Goal: Answer question/provide support

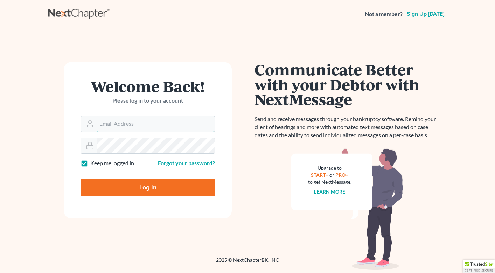
type input "[PERSON_NAME][EMAIL_ADDRESS][DOMAIN_NAME]"
click at [152, 187] on input "Log In" at bounding box center [148, 188] width 134 height 18
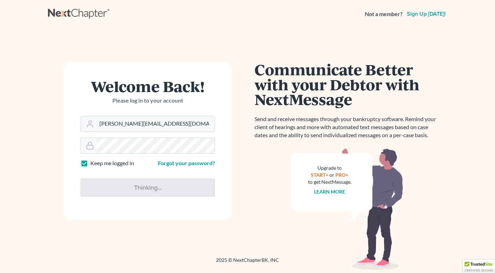
type input "Thinking..."
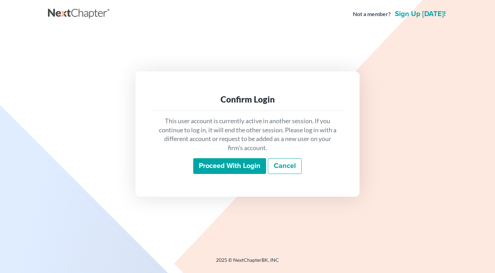
click at [214, 165] on input "Proceed with login" at bounding box center [229, 166] width 73 height 16
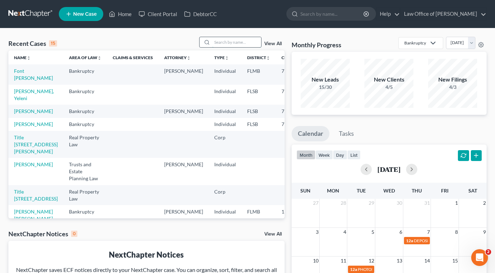
click at [217, 41] on input "search" at bounding box center [236, 42] width 49 height 10
type input "[PERSON_NAME]"
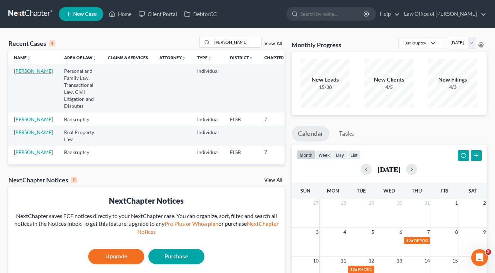
click at [32, 72] on link "Hernandez, Hector" at bounding box center [33, 71] width 39 height 6
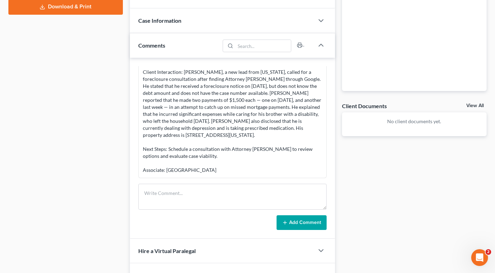
scroll to position [165, 0]
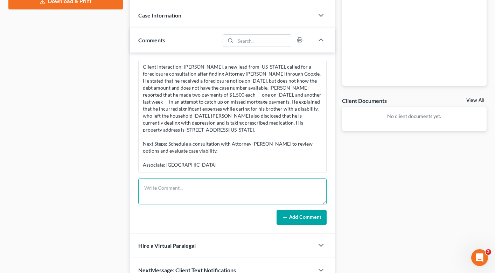
click at [176, 197] on textarea at bounding box center [232, 192] width 188 height 26
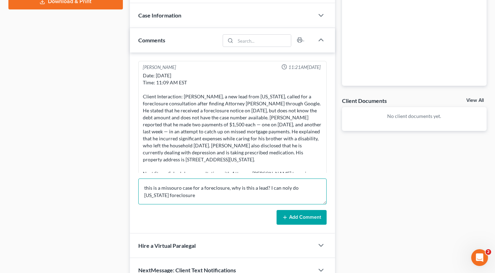
click at [179, 188] on textarea "this is a missouro case for a foreclosure, why is this a lead? I can noly do fl…" at bounding box center [232, 192] width 188 height 26
drag, startPoint x: 278, startPoint y: 189, endPoint x: 315, endPoint y: 189, distance: 37.5
click at [315, 189] on textarea "this is a missouri case for a foreclosure, why is this a lead? I can noly do fl…" at bounding box center [232, 192] width 188 height 26
click at [218, 198] on textarea "this is a missouri case for a foreclosure, why is this a lead? I can only do ca…" at bounding box center [232, 192] width 188 height 26
click at [204, 195] on textarea "this is a missouri case for a foreclosure, why is this a lead? I can only do ca…" at bounding box center [232, 192] width 188 height 26
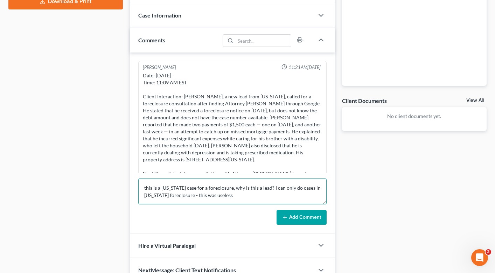
type textarea "this is a missouri case for a foreclosure, why is this a lead? I can only do ca…"
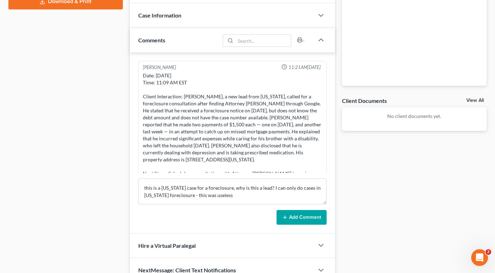
click at [298, 219] on button "Add Comment" at bounding box center [302, 217] width 50 height 15
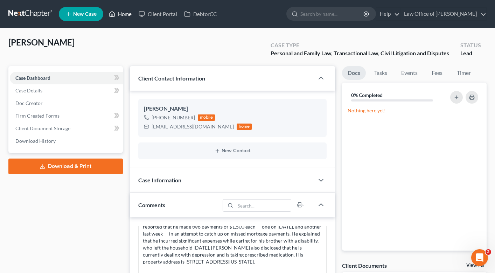
click at [122, 15] on link "Home" at bounding box center [120, 14] width 30 height 13
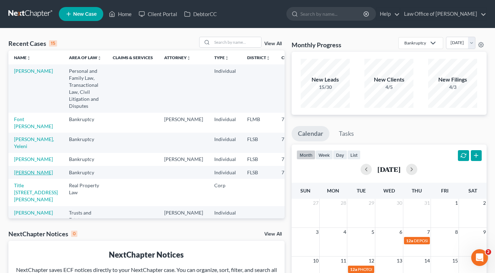
click at [25, 175] on link "Venereo, Carmen" at bounding box center [33, 172] width 39 height 6
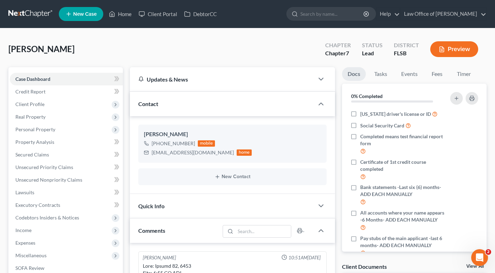
scroll to position [130, 0]
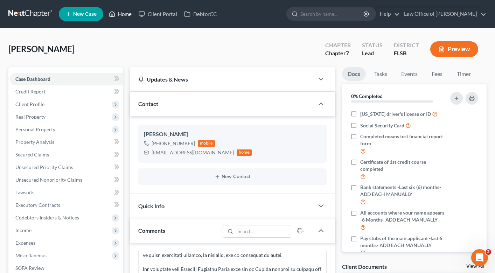
click at [122, 13] on link "Home" at bounding box center [120, 14] width 30 height 13
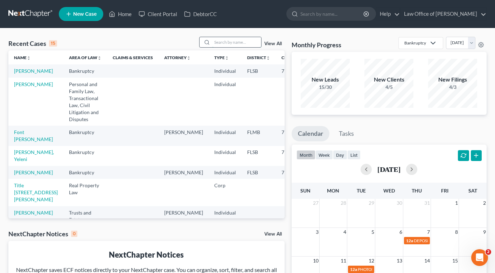
click at [239, 41] on input "search" at bounding box center [236, 42] width 49 height 10
type input "olga"
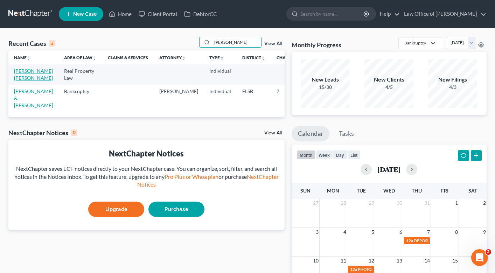
click at [21, 81] on link "Guardiola, Olga Rachel" at bounding box center [33, 74] width 39 height 13
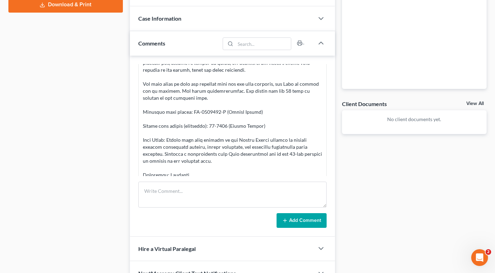
scroll to position [181, 0]
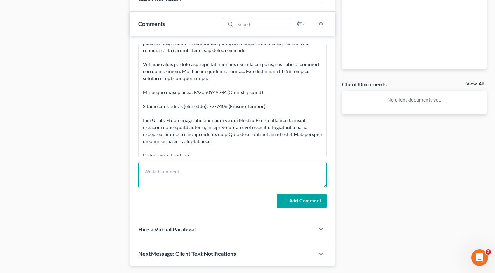
click at [166, 169] on textarea at bounding box center [232, 175] width 188 height 26
type textarea "referred to EPGD LAW this is a Texas foreclosure case , useless."
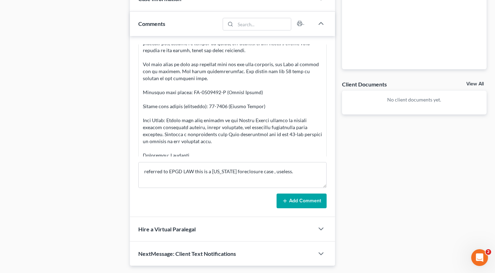
click at [306, 203] on button "Add Comment" at bounding box center [302, 201] width 50 height 15
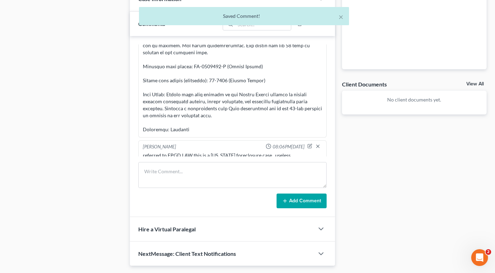
scroll to position [0, 0]
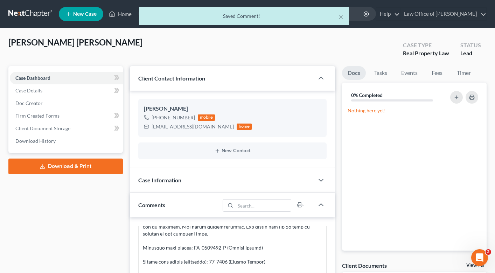
click at [120, 15] on div "× Saved Comment!" at bounding box center [243, 18] width 495 height 22
